Goal: Information Seeking & Learning: Learn about a topic

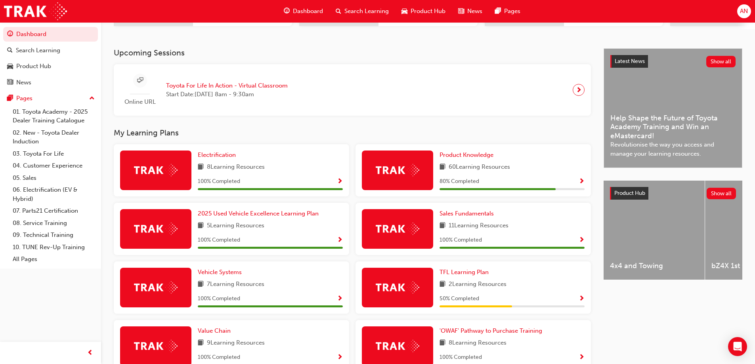
scroll to position [262, 0]
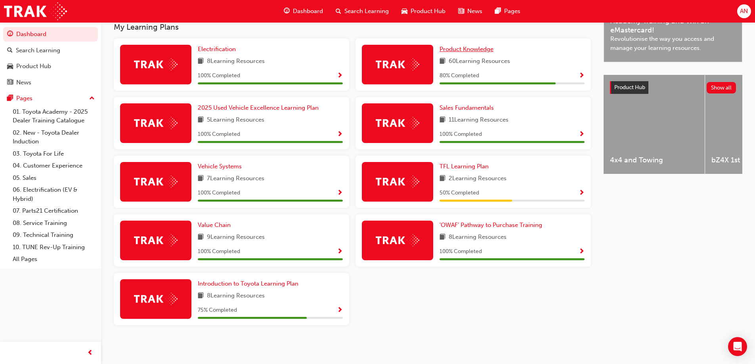
click at [491, 46] on span "Product Knowledge" at bounding box center [466, 49] width 54 height 7
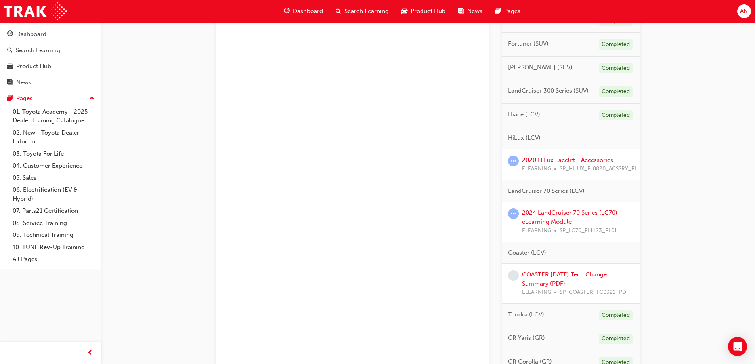
scroll to position [436, 0]
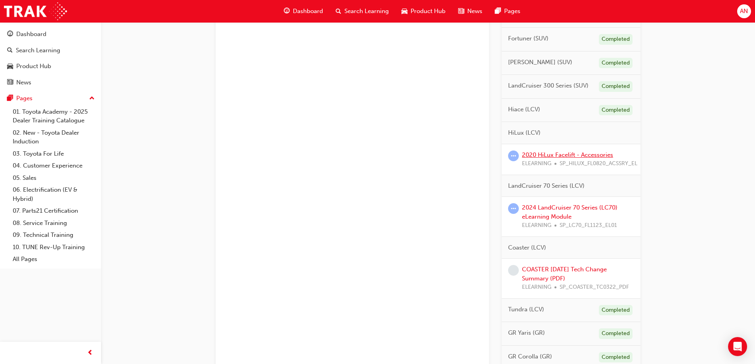
click at [572, 158] on link "2020 HiLux Facelift - Accessories" at bounding box center [567, 154] width 91 height 7
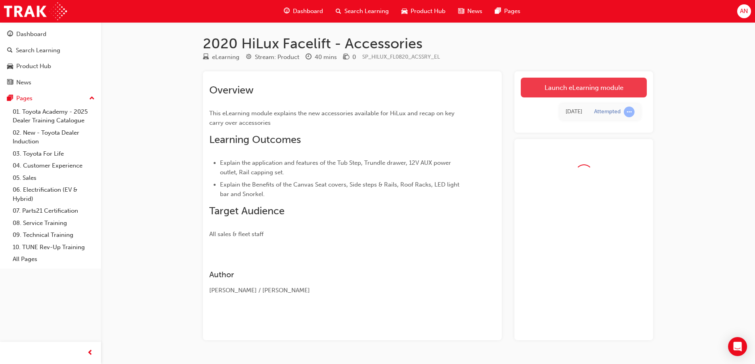
click at [585, 91] on link "Launch eLearning module" at bounding box center [584, 88] width 126 height 20
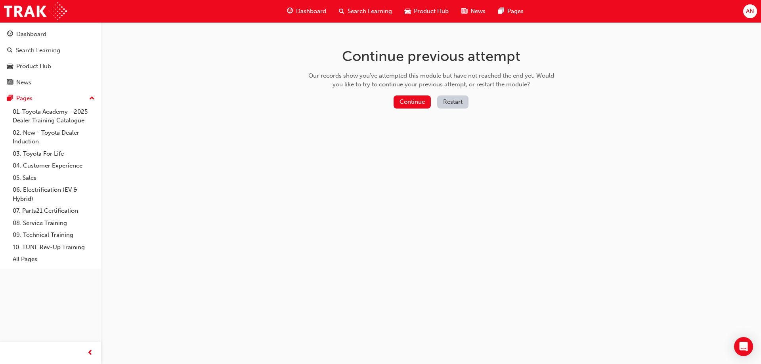
click at [454, 101] on button "Restart" at bounding box center [452, 101] width 31 height 13
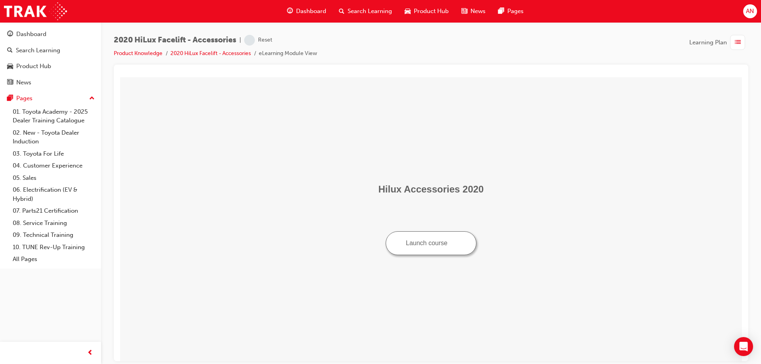
click at [429, 250] on button "Launch course" at bounding box center [430, 243] width 91 height 24
click at [400, 244] on button "Launch course" at bounding box center [430, 243] width 91 height 24
